Goal: Transaction & Acquisition: Purchase product/service

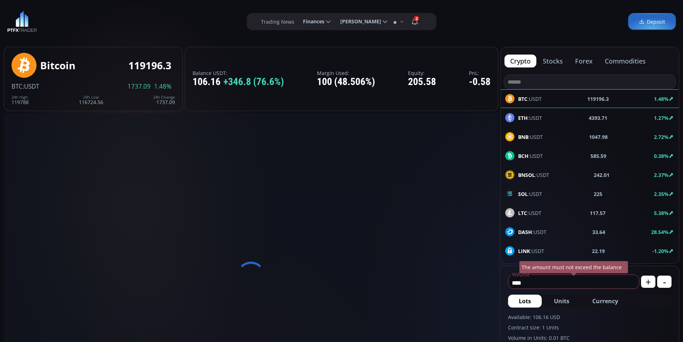
click at [312, 22] on span "Finances" at bounding box center [311, 21] width 27 height 14
click at [297, 22] on input "********" at bounding box center [297, 22] width 0 height 8
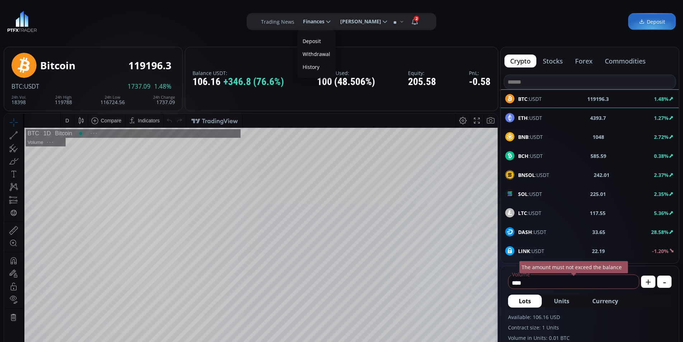
type input "********"
click at [311, 40] on link "Deposit" at bounding box center [316, 40] width 35 height 11
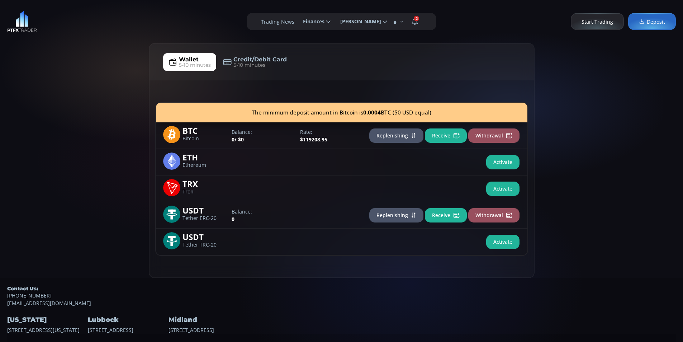
click at [70, 75] on div "Wallet 5-10 minutes Credit/Debit Card 5-10 minutes The minimum deposit amount i…" at bounding box center [341, 160] width 683 height 235
click at [110, 56] on div "Wallet 5-10 minutes Credit/Debit Card 5-10 minutes The minimum deposit amount i…" at bounding box center [341, 160] width 683 height 235
click at [437, 137] on button "Receive" at bounding box center [446, 135] width 42 height 14
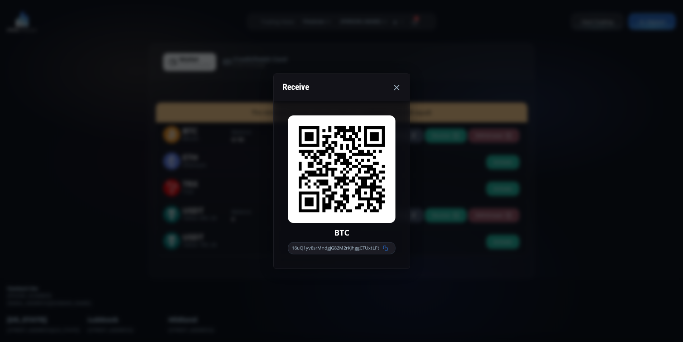
click at [387, 246] on use at bounding box center [385, 247] width 5 height 5
click at [227, 105] on div "Receive BTC 16uQ1yv8srMndgjG82M2rKJhggCTUxtLFt" at bounding box center [341, 171] width 683 height 342
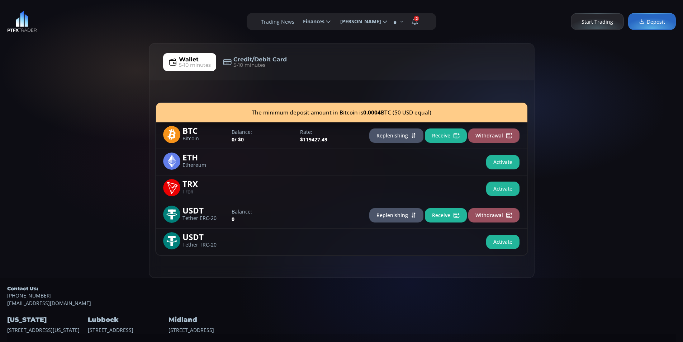
scroll to position [20, 0]
click at [16, 155] on div "Wallet 5-10 minutes Credit/Debit Card 5-10 minutes The minimum deposit amount i…" at bounding box center [341, 160] width 683 height 235
drag, startPoint x: 52, startPoint y: 126, endPoint x: 51, endPoint y: 116, distance: 9.7
click at [52, 120] on div "Wallet 5-10 minutes Credit/Debit Card 5-10 minutes The minimum deposit amount i…" at bounding box center [341, 160] width 683 height 235
click at [24, 105] on div "Wallet 5-10 minutes Credit/Debit Card 5-10 minutes The minimum deposit amount i…" at bounding box center [341, 160] width 683 height 235
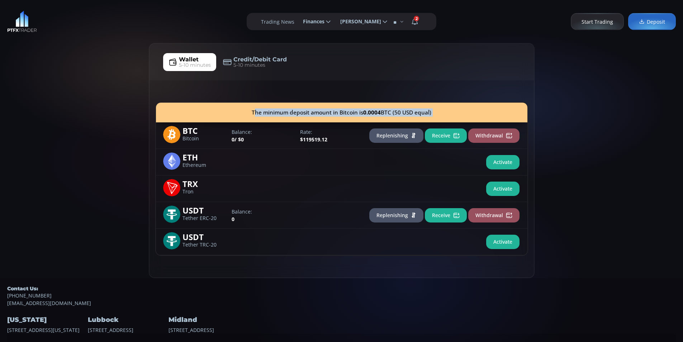
click at [42, 137] on div "Wallet 5-10 minutes Credit/Debit Card 5-10 minutes The minimum deposit amount i…" at bounding box center [341, 160] width 683 height 235
click at [84, 48] on div "Wallet 5-10 minutes Credit/Debit Card 5-10 minutes The minimum deposit amount i…" at bounding box center [341, 160] width 683 height 235
click at [446, 134] on button "Receive" at bounding box center [446, 135] width 42 height 14
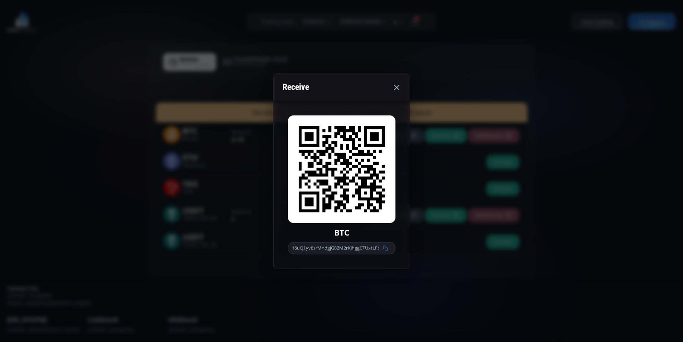
click at [388, 248] on icon at bounding box center [385, 247] width 5 height 5
drag, startPoint x: 49, startPoint y: 96, endPoint x: 73, endPoint y: 83, distance: 27.4
click at [49, 95] on div "Receive BTC 16uQ1yv8srMndgjG82M2rKJhggCTUxtLFt" at bounding box center [341, 171] width 683 height 342
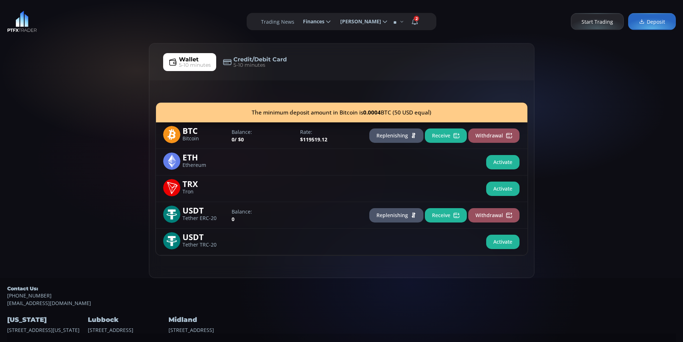
click at [92, 73] on div "Wallet 5-10 minutes Credit/Debit Card 5-10 minutes The minimum deposit amount i…" at bounding box center [341, 160] width 683 height 235
click at [39, 86] on div "Wallet 5-10 minutes Credit/Debit Card 5-10 minutes The minimum deposit amount i…" at bounding box center [341, 160] width 683 height 235
click at [119, 53] on div "Wallet 5-10 minutes Credit/Debit Card 5-10 minutes The minimum deposit amount i…" at bounding box center [341, 160] width 683 height 235
click at [81, 42] on div "**********" at bounding box center [341, 177] width 683 height 354
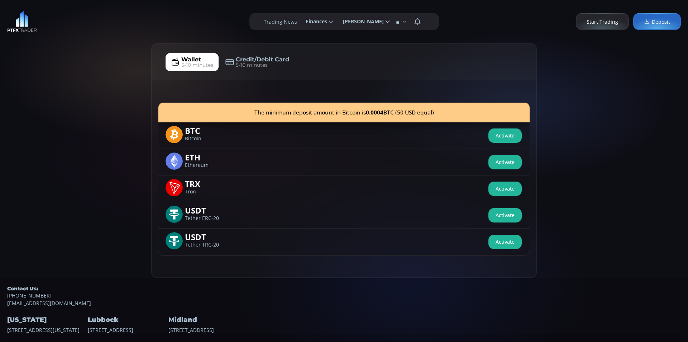
click at [16, 127] on div "Wallet 5-10 minutes Credit/Debit Card 5-10 minutes The minimum deposit amount i…" at bounding box center [344, 160] width 688 height 235
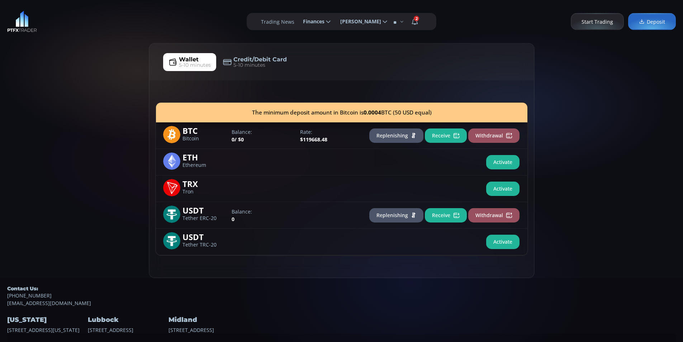
click at [53, 94] on div "Wallet 5-10 minutes Credit/Debit Card 5-10 minutes The minimum deposit amount i…" at bounding box center [341, 160] width 683 height 235
drag, startPoint x: 85, startPoint y: 86, endPoint x: 110, endPoint y: 70, distance: 29.4
click at [87, 84] on div "Wallet 5-10 minutes Credit/Debit Card 5-10 minutes The minimum deposit amount i…" at bounding box center [341, 160] width 683 height 235
drag, startPoint x: 110, startPoint y: 70, endPoint x: 75, endPoint y: 51, distance: 39.3
click at [110, 69] on div "Wallet 5-10 minutes Credit/Debit Card 5-10 minutes The minimum deposit amount i…" at bounding box center [341, 160] width 683 height 235
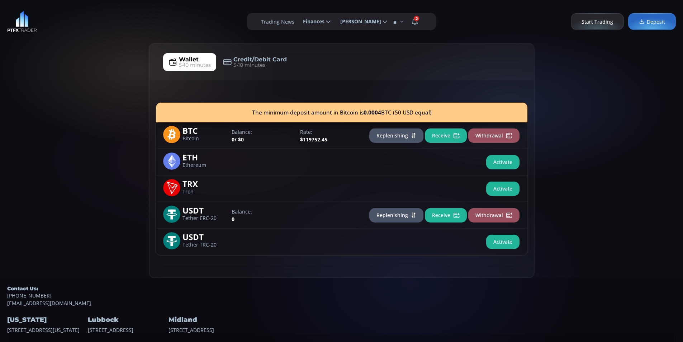
drag, startPoint x: 76, startPoint y: 50, endPoint x: 85, endPoint y: 47, distance: 9.7
click at [76, 49] on div "Wallet 5-10 minutes Credit/Debit Card 5-10 minutes The minimum deposit amount i…" at bounding box center [341, 160] width 683 height 235
click at [109, 38] on div "**********" at bounding box center [341, 21] width 683 height 43
click at [87, 38] on div "**********" at bounding box center [341, 21] width 683 height 43
click at [415, 20] on span "2" at bounding box center [416, 18] width 5 height 5
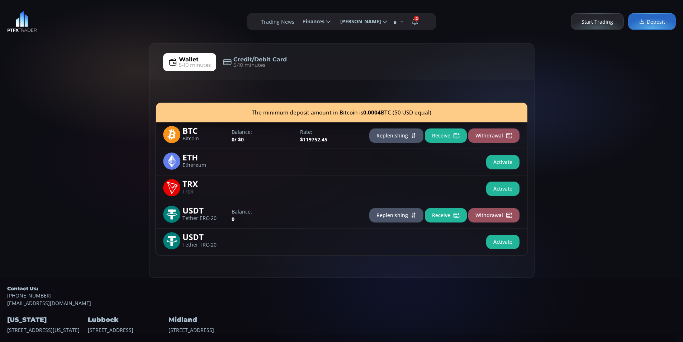
click at [422, 20] on input "*" at bounding box center [422, 22] width 0 height 8
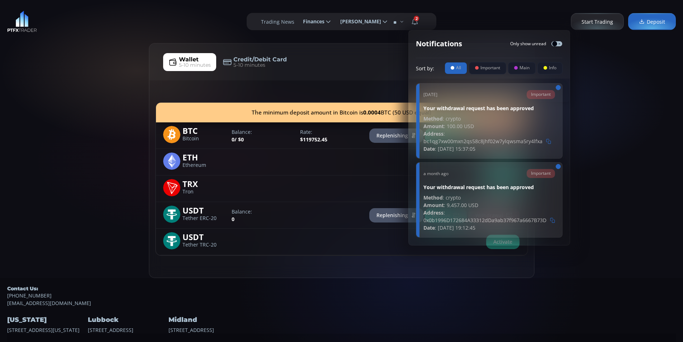
click at [464, 11] on div "**********" at bounding box center [341, 21] width 683 height 43
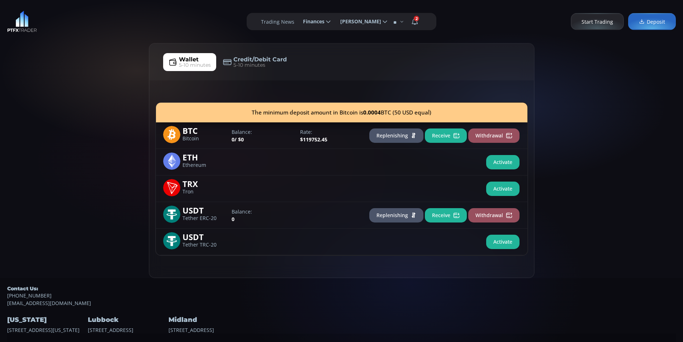
click at [434, 33] on div "**********" at bounding box center [341, 21] width 683 height 43
click at [468, 24] on div "**********" at bounding box center [341, 21] width 683 height 43
drag, startPoint x: 446, startPoint y: 23, endPoint x: 466, endPoint y: 41, distance: 26.7
click at [447, 24] on div "**********" at bounding box center [341, 21] width 683 height 43
click at [436, 20] on div "**********" at bounding box center [342, 21] width 190 height 17
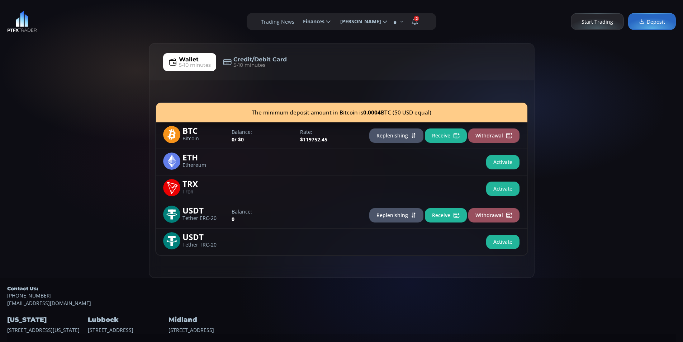
click at [486, 22] on div "**********" at bounding box center [341, 21] width 683 height 43
drag, startPoint x: 80, startPoint y: 171, endPoint x: 81, endPoint y: 166, distance: 5.8
click at [80, 171] on div "Wallet 5-10 minutes Credit/Debit Card 5-10 minutes The minimum deposit amount i…" at bounding box center [341, 160] width 683 height 235
click at [109, 144] on div "Wallet 5-10 minutes Credit/Debit Card 5-10 minutes The minimum deposit amount i…" at bounding box center [341, 160] width 683 height 235
click at [72, 142] on div "Wallet 5-10 minutes Credit/Debit Card 5-10 minutes The minimum deposit amount i…" at bounding box center [341, 160] width 683 height 235
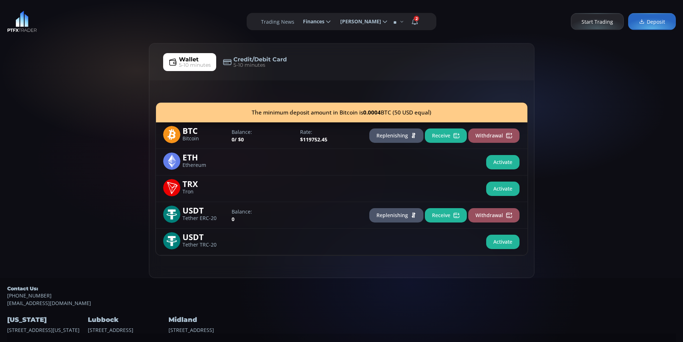
drag, startPoint x: 12, startPoint y: 136, endPoint x: 13, endPoint y: 126, distance: 10.5
click at [12, 130] on div "Wallet 5-10 minutes Credit/Debit Card 5-10 minutes The minimum deposit amount i…" at bounding box center [341, 160] width 683 height 235
click at [73, 61] on div "Wallet 5-10 minutes Credit/Debit Card 5-10 minutes The minimum deposit amount i…" at bounding box center [341, 160] width 683 height 235
drag, startPoint x: 55, startPoint y: 137, endPoint x: 57, endPoint y: 114, distance: 23.4
click at [55, 133] on div "Wallet 5-10 minutes Credit/Debit Card 5-10 minutes The minimum deposit amount i…" at bounding box center [341, 160] width 683 height 235
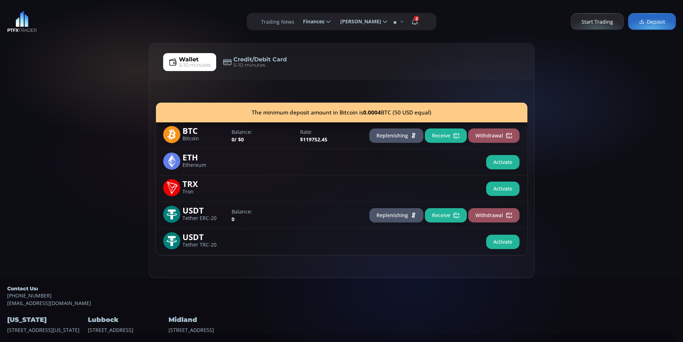
click at [33, 106] on div "Wallet 5-10 minutes Credit/Debit Card 5-10 minutes The minimum deposit amount i…" at bounding box center [341, 160] width 683 height 235
click at [73, 79] on div "Wallet 5-10 minutes Credit/Debit Card 5-10 minutes The minimum deposit amount i…" at bounding box center [341, 160] width 683 height 235
drag, startPoint x: 59, startPoint y: 77, endPoint x: 63, endPoint y: 77, distance: 4.7
click at [60, 77] on div "Wallet 5-10 minutes Credit/Debit Card 5-10 minutes The minimum deposit amount i…" at bounding box center [341, 160] width 683 height 235
drag, startPoint x: 75, startPoint y: 102, endPoint x: 73, endPoint y: 84, distance: 18.7
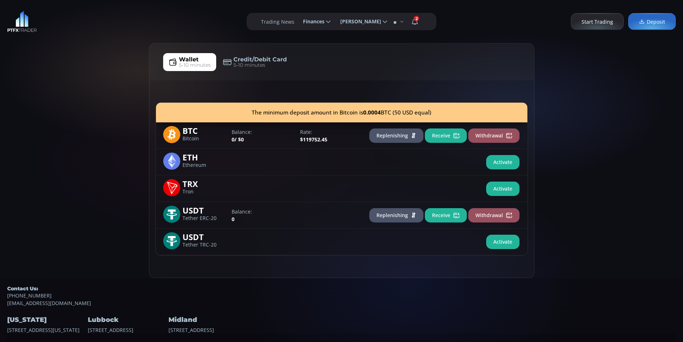
click at [73, 88] on div "Wallet 5-10 minutes Credit/Debit Card 5-10 minutes The minimum deposit amount i…" at bounding box center [341, 160] width 683 height 235
click at [74, 35] on div "**********" at bounding box center [341, 21] width 683 height 43
click at [23, 164] on div "Wallet 5-10 minutes Credit/Debit Card 5-10 minutes The minimum deposit amount i…" at bounding box center [341, 160] width 683 height 235
drag, startPoint x: 89, startPoint y: 68, endPoint x: 50, endPoint y: 139, distance: 81.3
click at [89, 68] on div "Wallet 5-10 minutes Credit/Debit Card 5-10 minutes The minimum deposit amount i…" at bounding box center [341, 160] width 683 height 235
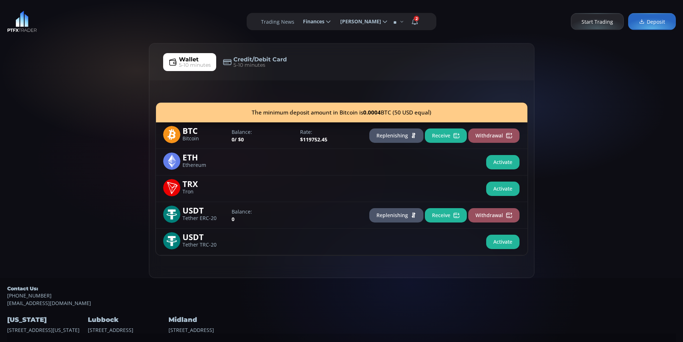
drag, startPoint x: 20, startPoint y: 139, endPoint x: 19, endPoint y: 131, distance: 7.9
click at [19, 135] on div "Wallet 5-10 minutes Credit/Debit Card 5-10 minutes The minimum deposit amount i…" at bounding box center [341, 160] width 683 height 235
click at [60, 83] on div "Wallet 5-10 minutes Credit/Debit Card 5-10 minutes The minimum deposit amount i…" at bounding box center [341, 160] width 683 height 235
click at [3, 70] on div "Wallet 5-10 minutes Credit/Debit Card 5-10 minutes The minimum deposit amount i…" at bounding box center [341, 160] width 683 height 235
drag, startPoint x: 56, startPoint y: 141, endPoint x: 78, endPoint y: 84, distance: 61.1
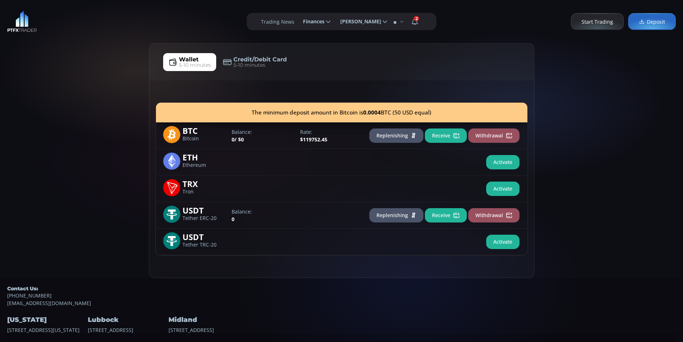
click at [56, 136] on div "Wallet 5-10 minutes Credit/Debit Card 5-10 minutes The minimum deposit amount i…" at bounding box center [341, 160] width 683 height 235
click at [94, 45] on div "Wallet 5-10 minutes Credit/Debit Card 5-10 minutes The minimum deposit amount i…" at bounding box center [341, 160] width 683 height 235
drag, startPoint x: 69, startPoint y: 108, endPoint x: 94, endPoint y: 76, distance: 40.3
click at [69, 104] on div "Wallet 5-10 minutes Credit/Debit Card 5-10 minutes The minimum deposit amount i…" at bounding box center [341, 160] width 683 height 235
click at [94, 76] on div "Wallet 5-10 minutes Credit/Debit Card 5-10 minutes The minimum deposit amount i…" at bounding box center [341, 160] width 683 height 235
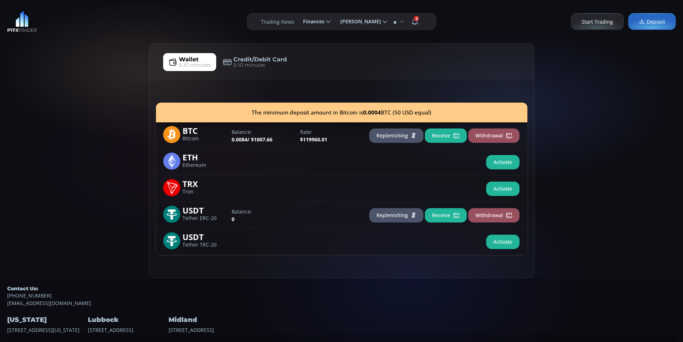
click at [59, 74] on div "Wallet 5-10 minutes Credit/Debit Card 5-10 minutes The minimum deposit amount i…" at bounding box center [341, 160] width 683 height 235
click at [386, 134] on button "Replenishing" at bounding box center [396, 135] width 54 height 14
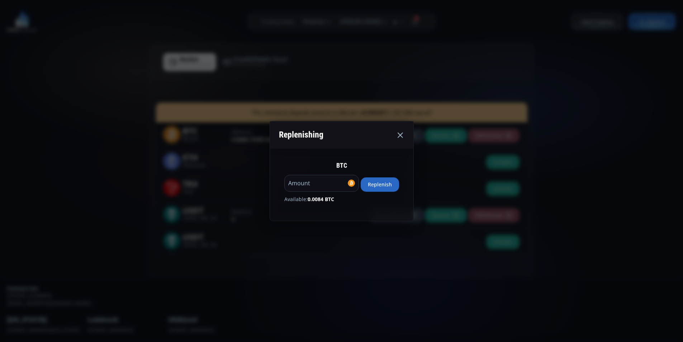
click at [395, 186] on button "Replenish" at bounding box center [380, 184] width 38 height 14
click at [402, 137] on icon at bounding box center [400, 134] width 9 height 9
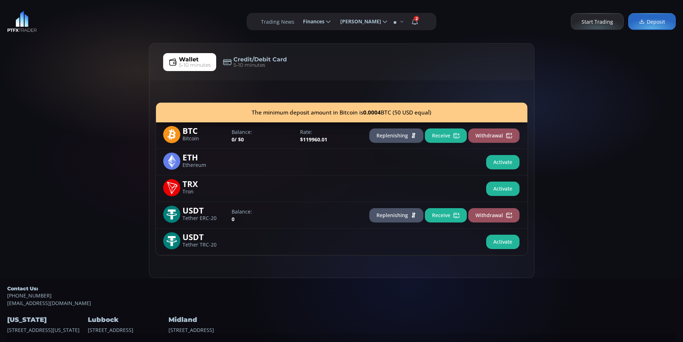
click at [49, 86] on div "Wallet 5-10 minutes Credit/Debit Card 5-10 minutes The minimum deposit amount i…" at bounding box center [341, 160] width 683 height 235
click at [98, 64] on div "Wallet 5-10 minutes Credit/Debit Card 5-10 minutes The minimum deposit amount i…" at bounding box center [341, 160] width 683 height 235
click at [27, 96] on div "Wallet 5-10 minutes Credit/Debit Card 5-10 minutes The minimum deposit amount i…" at bounding box center [341, 160] width 683 height 235
click at [103, 47] on div "Wallet 5-10 minutes Credit/Debit Card 5-10 minutes The minimum deposit amount i…" at bounding box center [341, 160] width 683 height 235
click at [83, 37] on div "**********" at bounding box center [341, 21] width 683 height 43
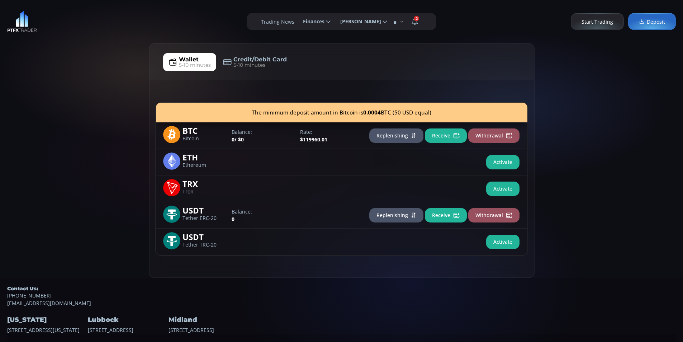
drag, startPoint x: 61, startPoint y: 84, endPoint x: 110, endPoint y: 20, distance: 81.1
click at [66, 70] on div "Wallet 5-10 minutes Credit/Debit Card 5-10 minutes The minimum deposit amount i…" at bounding box center [341, 160] width 683 height 235
click at [111, 18] on div "**********" at bounding box center [341, 21] width 683 height 43
click at [45, 96] on div "Wallet 5-10 minutes Credit/Debit Card 5-10 minutes The minimum deposit amount i…" at bounding box center [341, 160] width 683 height 235
click at [100, 30] on div "**********" at bounding box center [341, 21] width 683 height 43
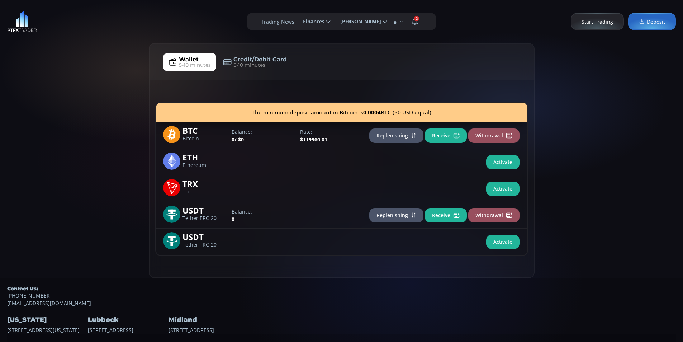
click at [78, 19] on div "**********" at bounding box center [341, 21] width 683 height 43
